Goal: Book appointment/travel/reservation

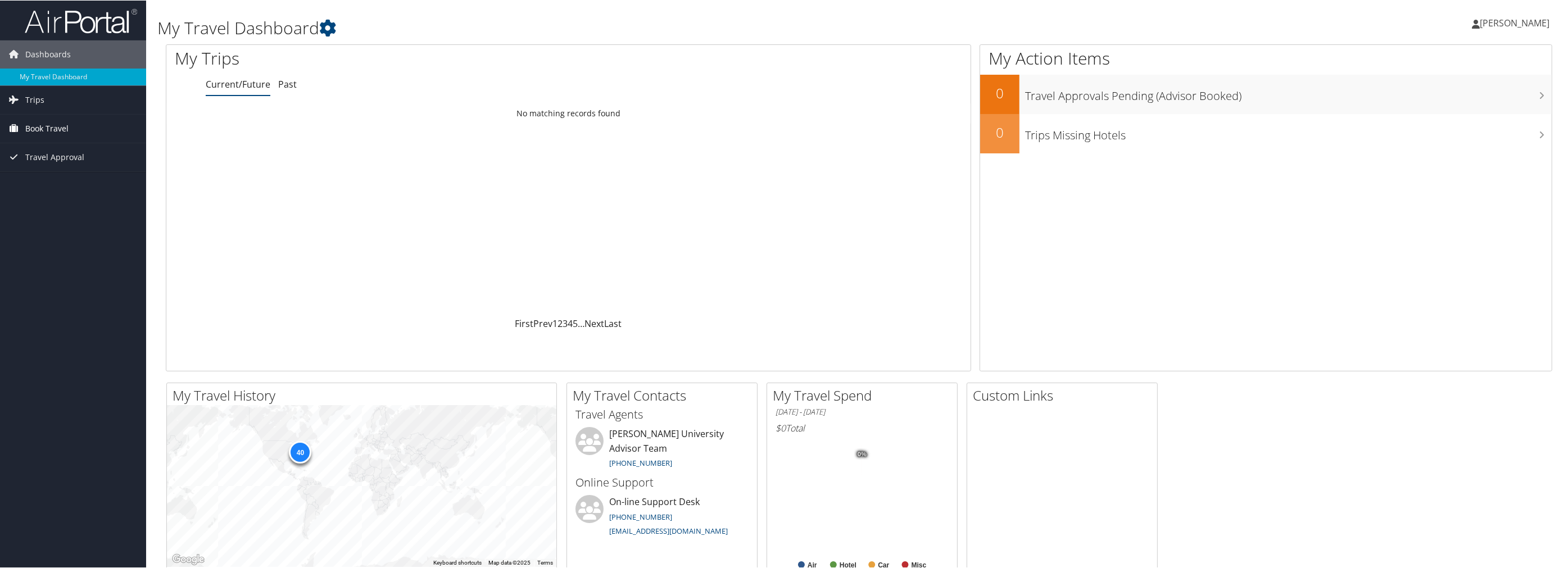
click at [53, 129] on span "Book Travel" at bounding box center [46, 128] width 44 height 28
click at [73, 168] on link "Book/Manage Online Trips" at bounding box center [73, 166] width 146 height 16
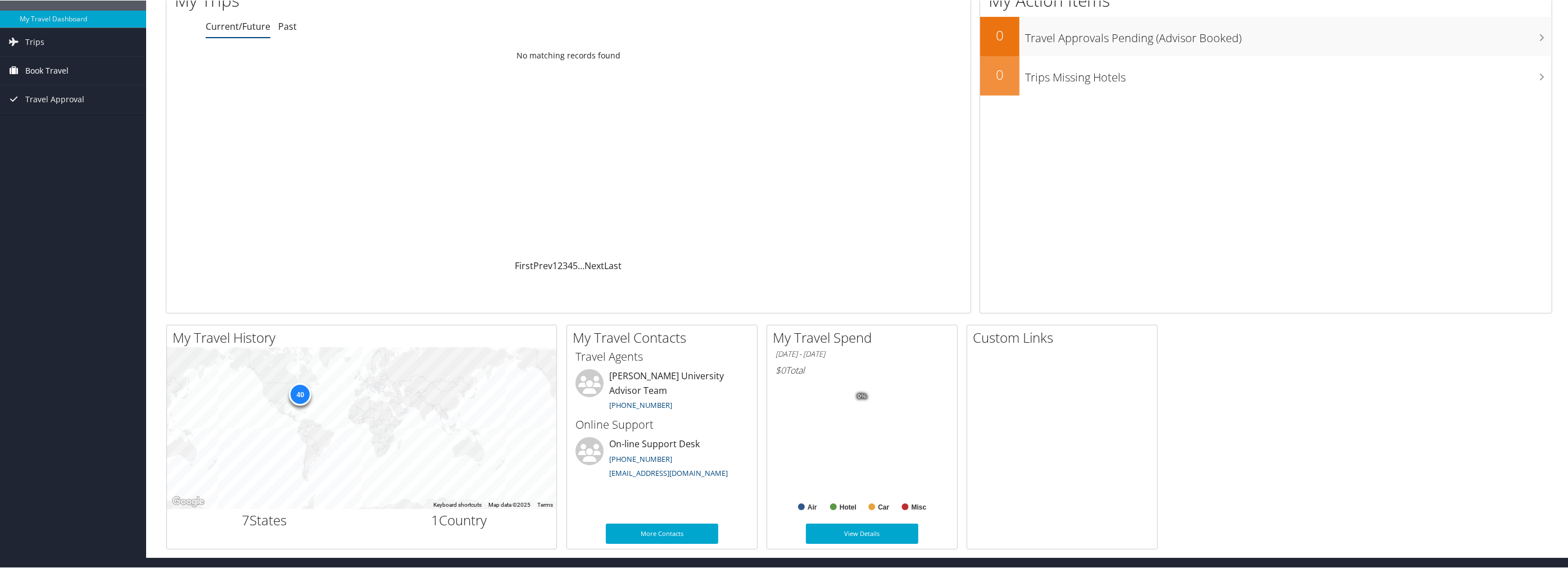
click at [40, 69] on span "Book Travel" at bounding box center [46, 70] width 44 height 28
click at [53, 108] on link "Book/Manage Online Trips" at bounding box center [73, 109] width 146 height 16
